Goal: Check status: Check status

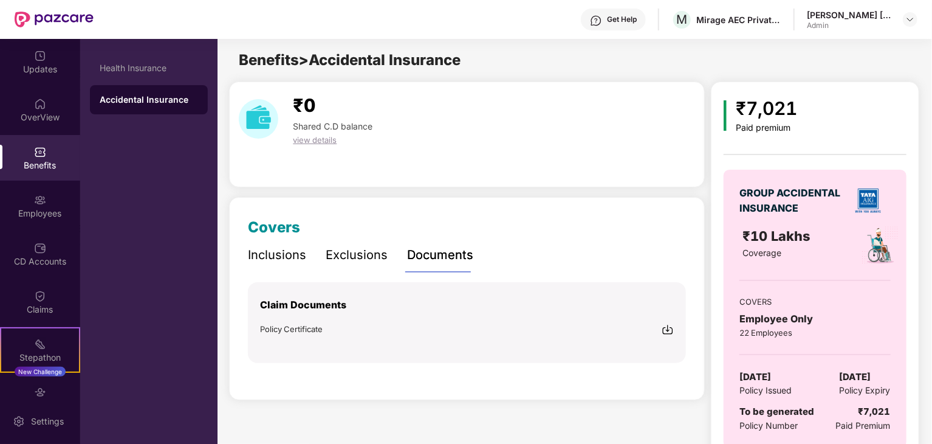
scroll to position [29, 0]
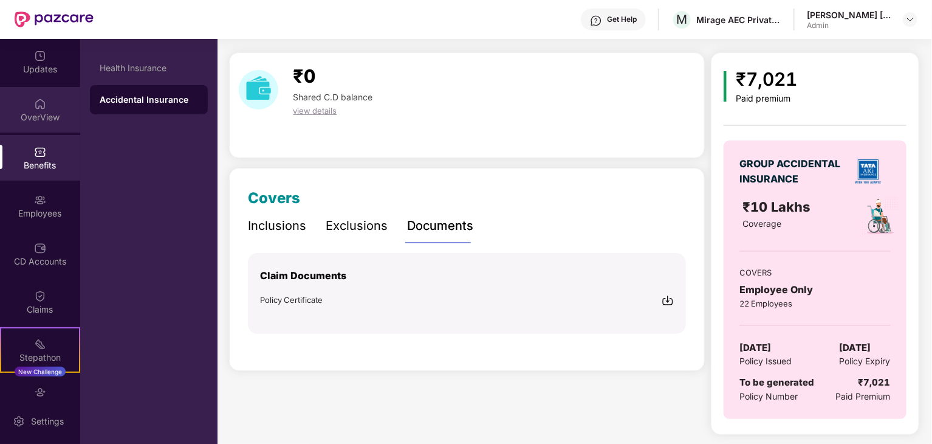
click at [46, 113] on div "OverView" at bounding box center [40, 117] width 80 height 12
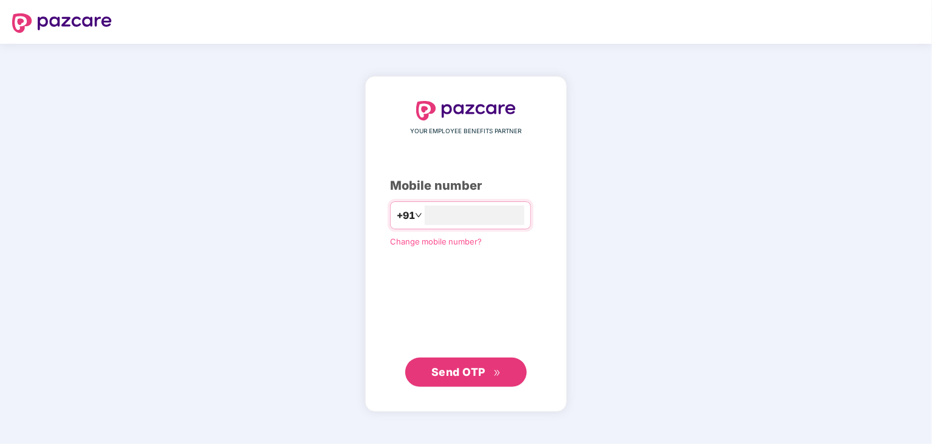
type input "**********"
click at [473, 365] on span "Send OTP" at bounding box center [458, 371] width 54 height 13
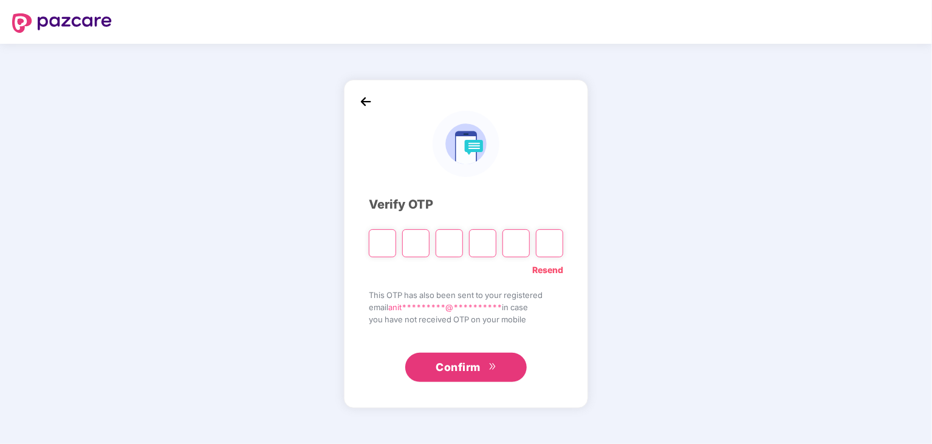
type input "*"
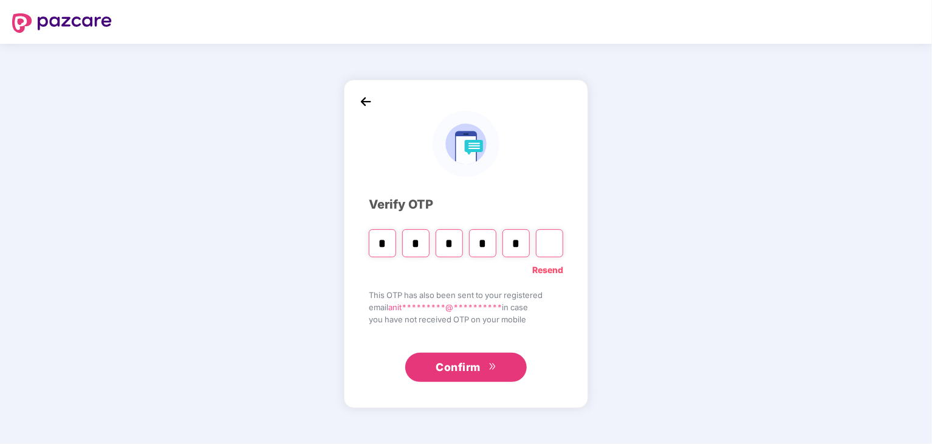
type input "*"
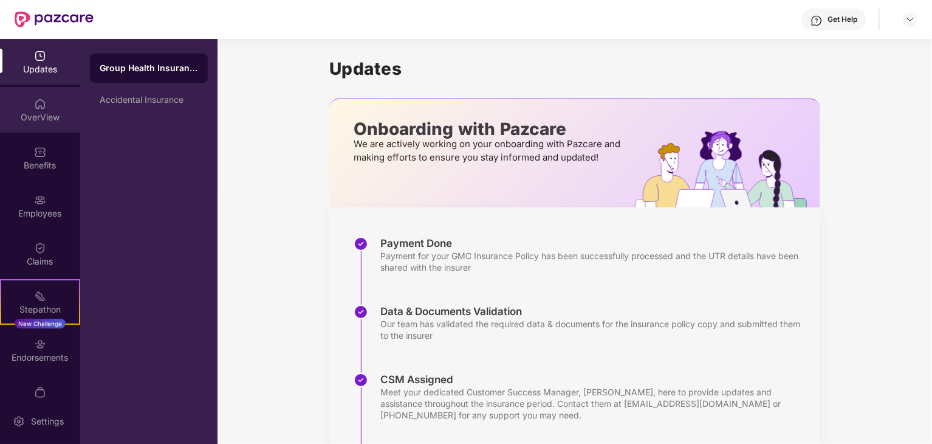
click at [50, 120] on div "OverView" at bounding box center [40, 117] width 80 height 12
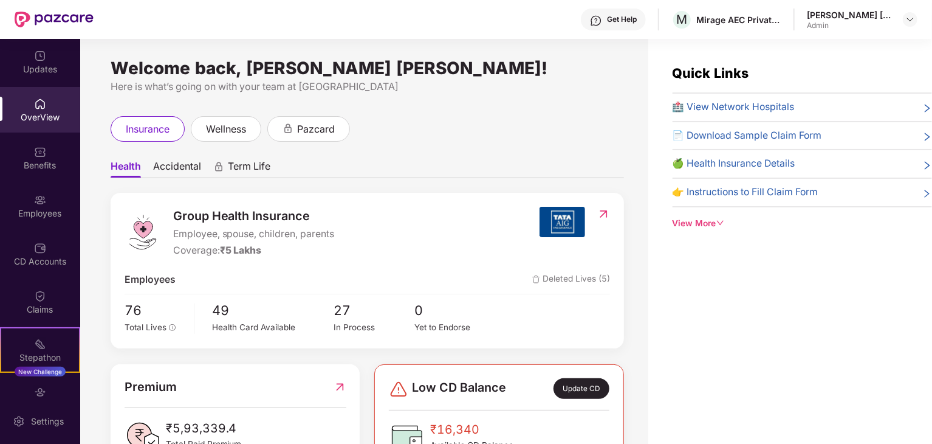
scroll to position [49, 0]
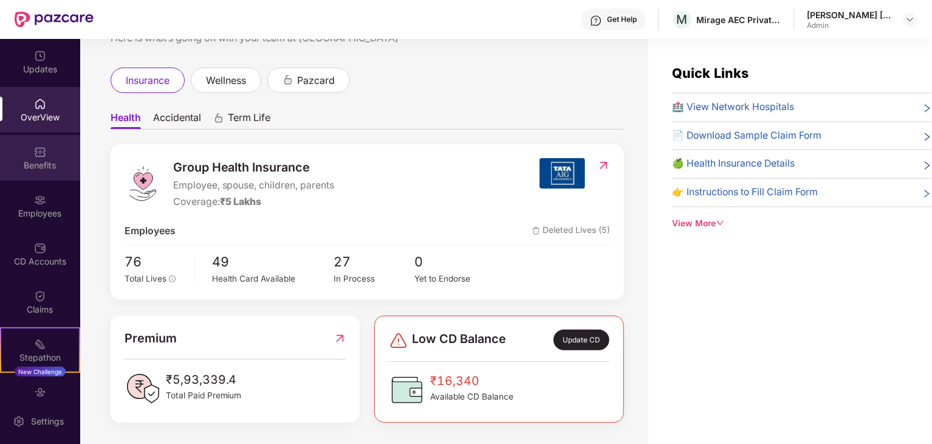
click at [32, 160] on div "Benefits" at bounding box center [40, 165] width 80 height 12
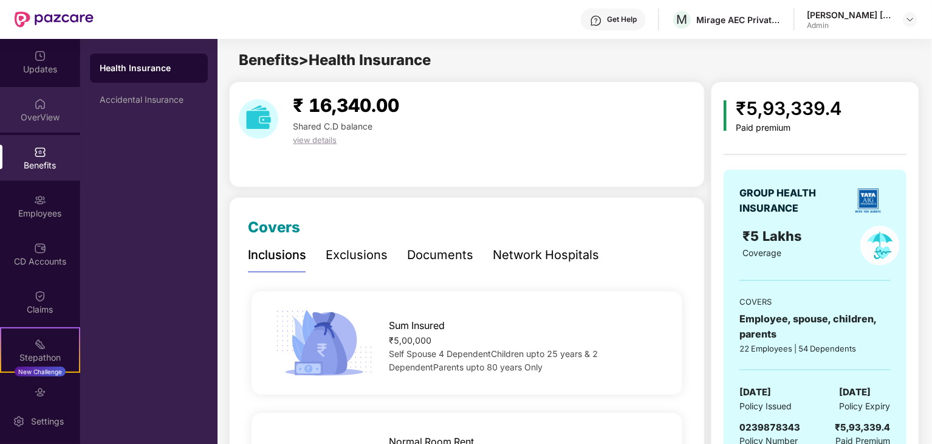
click at [41, 107] on img at bounding box center [40, 104] width 12 height 12
